Goal: Task Accomplishment & Management: Complete application form

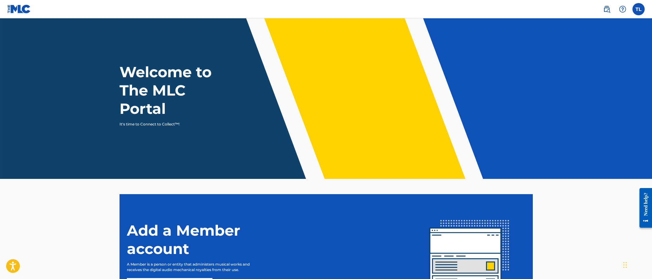
click at [636, 10] on label at bounding box center [639, 9] width 12 height 12
click at [639, 9] on input "TL [PERSON_NAME] [EMAIL_ADDRESS][DOMAIN_NAME] Notification Preferences Profile …" at bounding box center [639, 9] width 0 height 0
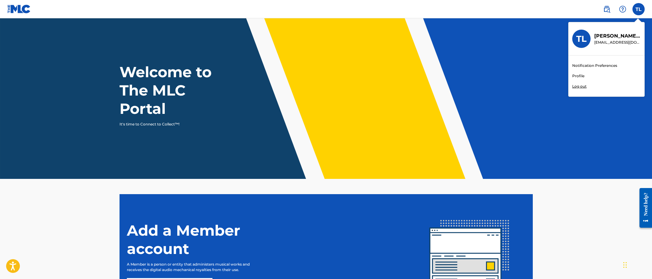
click at [191, 154] on header "Welcome to The MLC Portal It's time to Connect to Collect™!" at bounding box center [326, 98] width 652 height 161
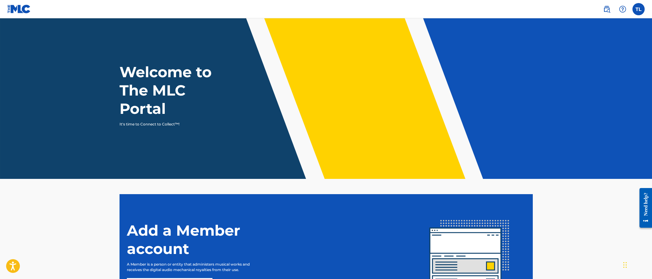
drag, startPoint x: 169, startPoint y: 120, endPoint x: 168, endPoint y: 124, distance: 4.5
click at [169, 120] on div "Welcome to The MLC Portal It's time to Connect to Collect™!" at bounding box center [326, 95] width 428 height 64
click at [167, 124] on p "It's time to Connect to Collect™!" at bounding box center [173, 125] width 106 height 6
click at [160, 108] on h1 "Welcome to The MLC Portal" at bounding box center [177, 90] width 114 height 55
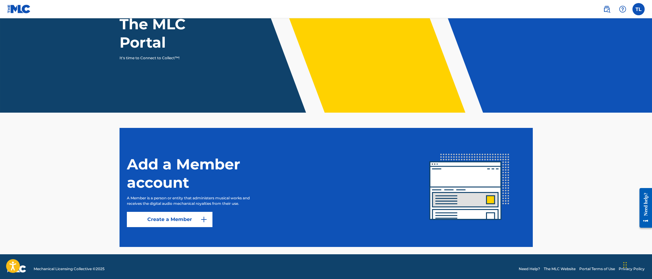
click at [557, 268] on link "The MLC Website" at bounding box center [560, 270] width 32 height 6
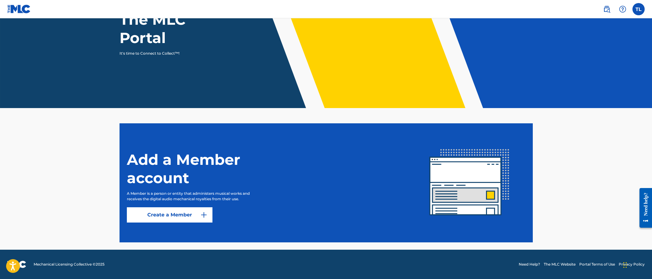
click at [169, 215] on link "Create a Member" at bounding box center [170, 215] width 86 height 15
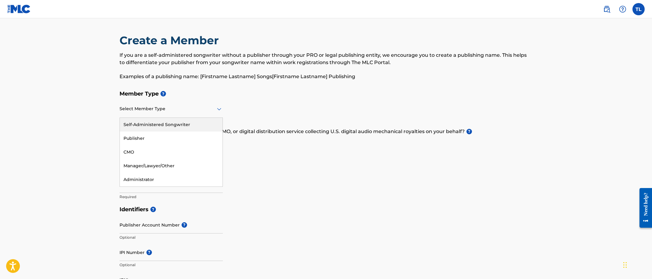
click at [150, 108] on div at bounding box center [171, 109] width 103 height 8
click at [146, 125] on div "Self-Administered Songwriter" at bounding box center [171, 125] width 103 height 14
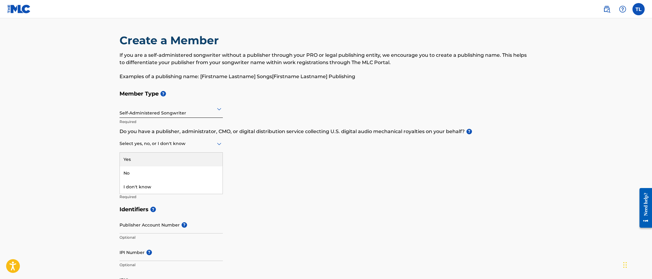
click at [145, 144] on div at bounding box center [171, 144] width 103 height 8
click at [145, 188] on div "I don't know" at bounding box center [171, 187] width 103 height 14
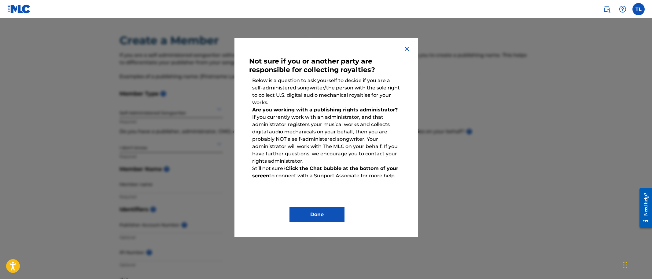
click at [313, 216] on button "Done" at bounding box center [317, 214] width 55 height 15
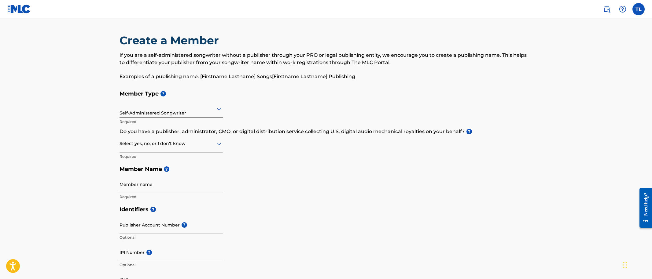
click at [129, 148] on div "Select yes, no, or I don't know" at bounding box center [171, 143] width 103 height 17
click at [136, 159] on div "Yes" at bounding box center [171, 160] width 103 height 14
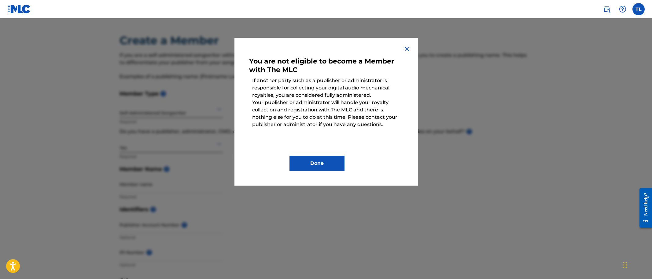
click at [405, 48] on img at bounding box center [406, 48] width 7 height 7
